Goal: Register for event/course

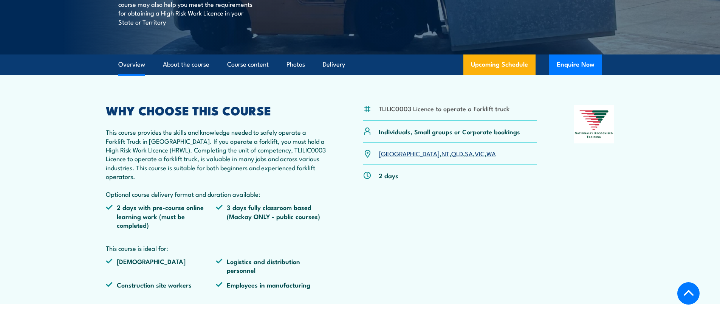
scroll to position [189, 0]
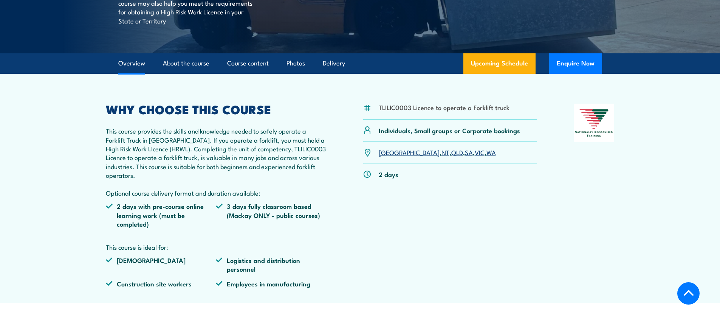
click at [451, 154] on link "QLD" at bounding box center [457, 151] width 12 height 9
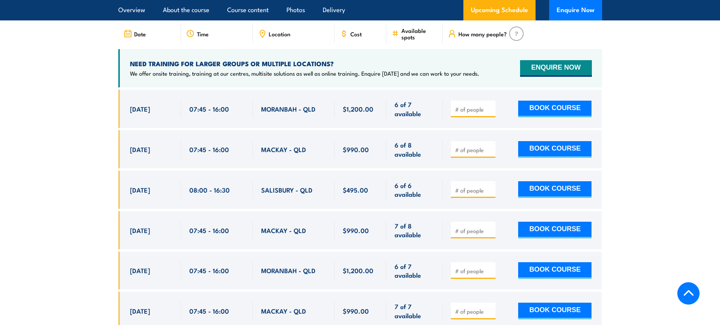
scroll to position [1285, 0]
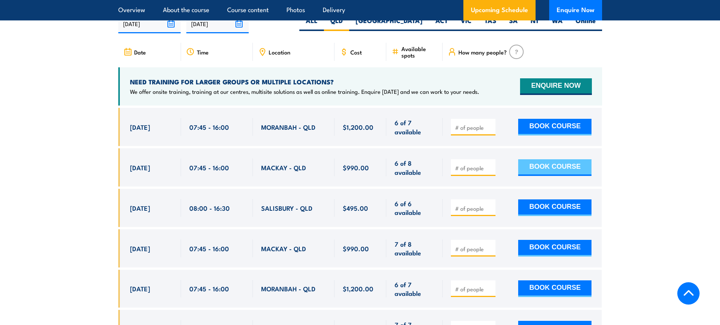
click at [564, 159] on button "BOOK COURSE" at bounding box center [554, 167] width 73 height 17
type input "1"
click at [489, 164] on input "1" at bounding box center [474, 168] width 38 height 8
click at [556, 159] on button "BOOK COURSE" at bounding box center [554, 167] width 73 height 17
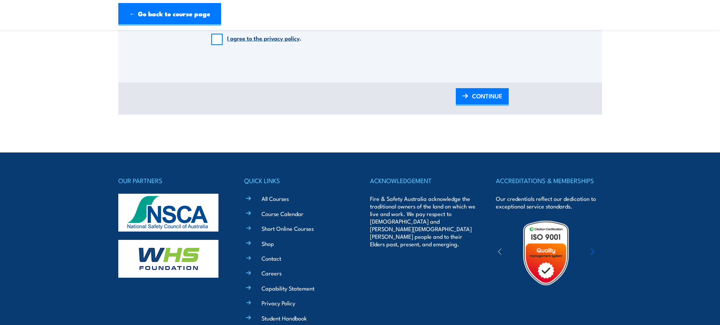
scroll to position [816, 0]
click at [274, 218] on link "Course Calendar" at bounding box center [283, 214] width 42 height 8
click at [287, 218] on link "Course Calendar" at bounding box center [283, 214] width 42 height 8
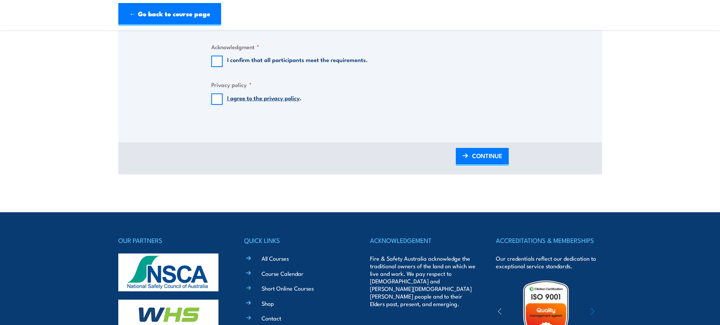
scroll to position [740, 0]
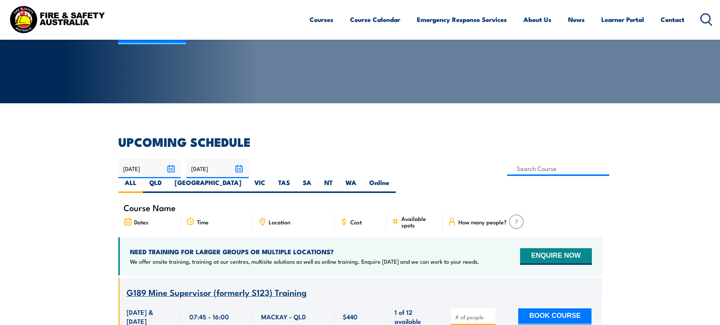
scroll to position [151, 0]
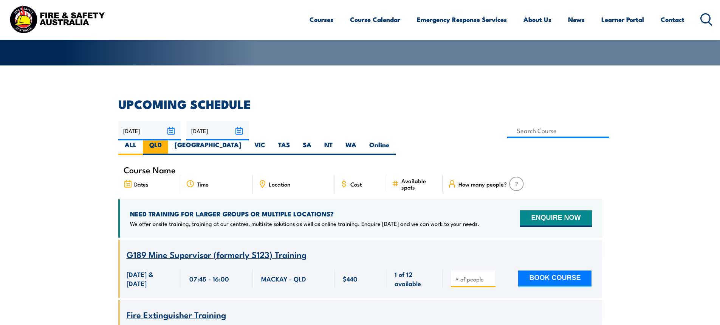
click at [168, 140] on label "QLD" at bounding box center [155, 147] width 25 height 15
click at [167, 140] on input "QLD" at bounding box center [164, 142] width 5 height 5
radio input "true"
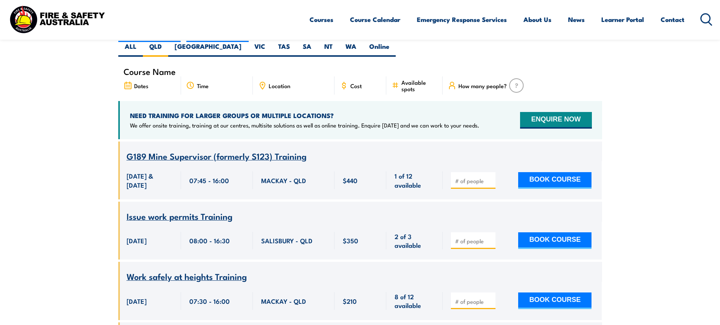
click at [183, 149] on span "G189 Mine Supervisor (formerly S123) Training" at bounding box center [217, 155] width 180 height 13
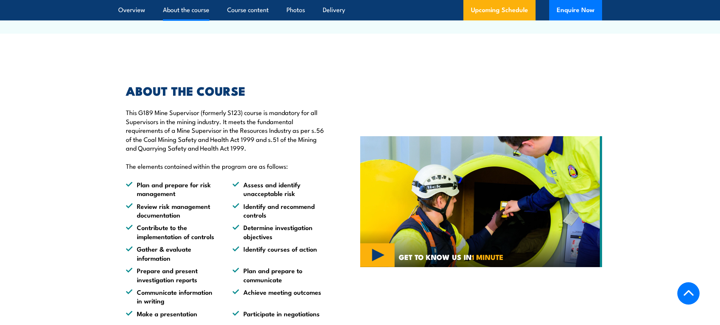
scroll to position [416, 0]
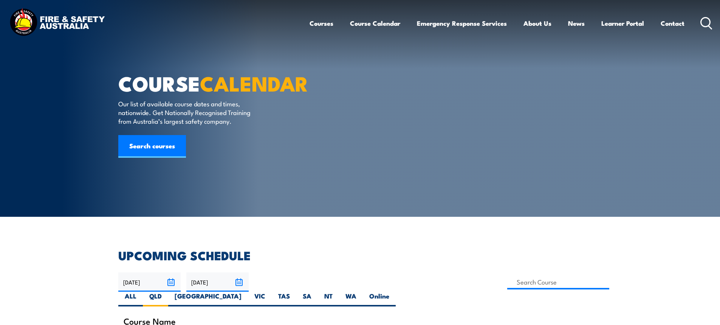
click at [705, 22] on icon at bounding box center [706, 23] width 12 height 12
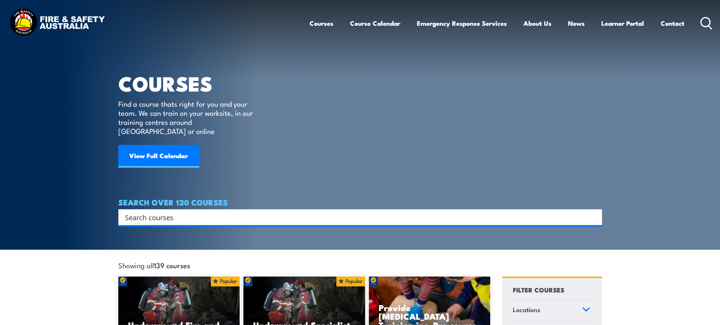
click at [166, 211] on input "Search input" at bounding box center [355, 216] width 460 height 11
type input "Forklift"
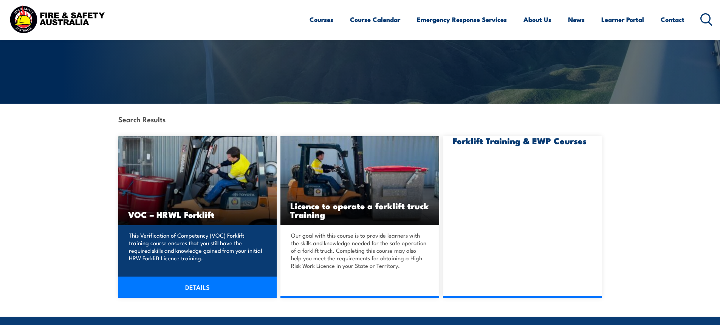
scroll to position [113, 0]
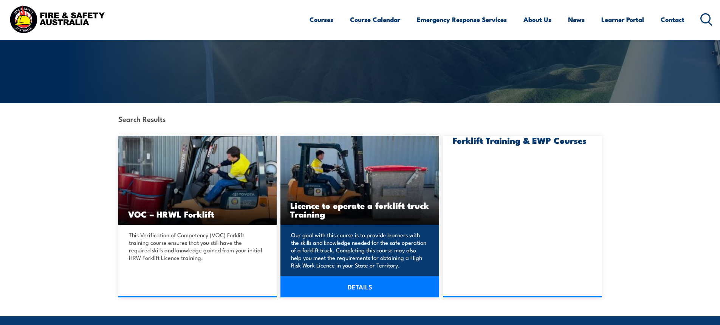
click at [347, 291] on link "DETAILS" at bounding box center [359, 286] width 159 height 21
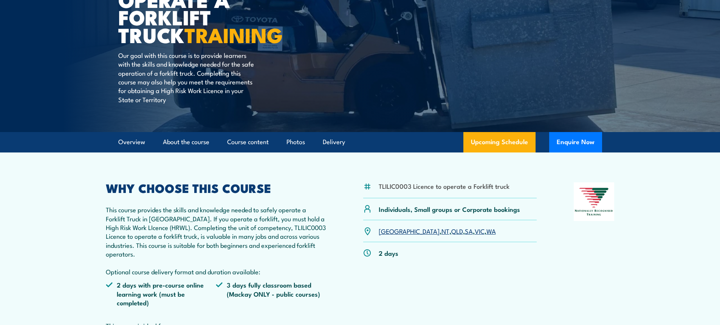
scroll to position [113, 0]
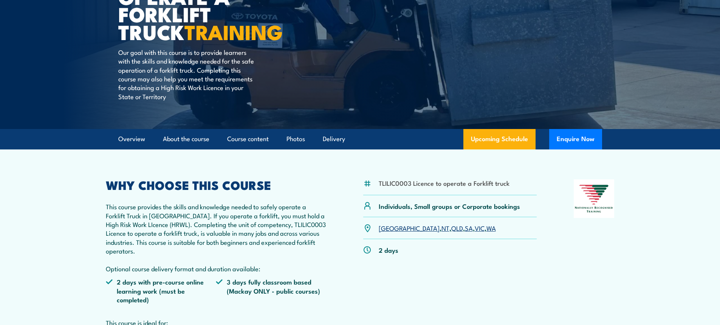
click at [451, 228] on link "QLD" at bounding box center [457, 227] width 12 height 9
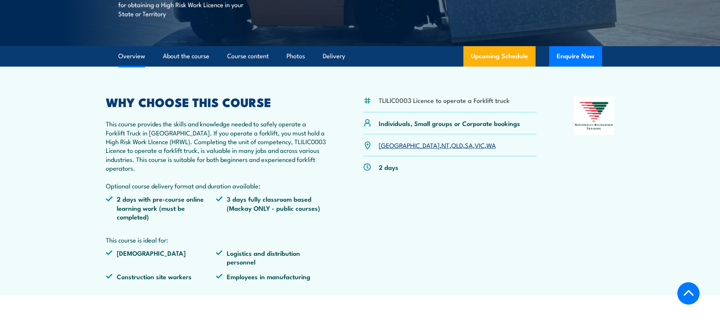
scroll to position [227, 0]
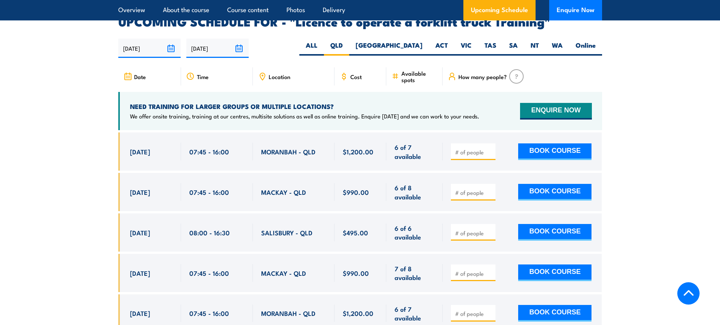
scroll to position [1265, 0]
